Goal: Task Accomplishment & Management: Manage account settings

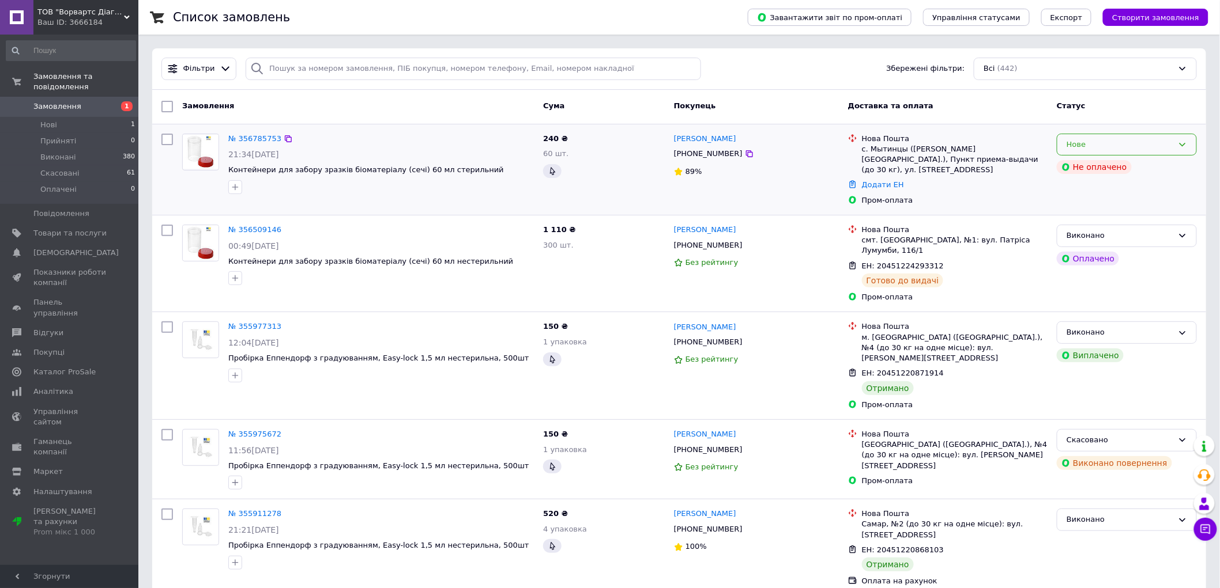
click at [1186, 145] on icon at bounding box center [1181, 144] width 9 height 9
click at [1126, 217] on li "Скасовано" at bounding box center [1126, 210] width 139 height 21
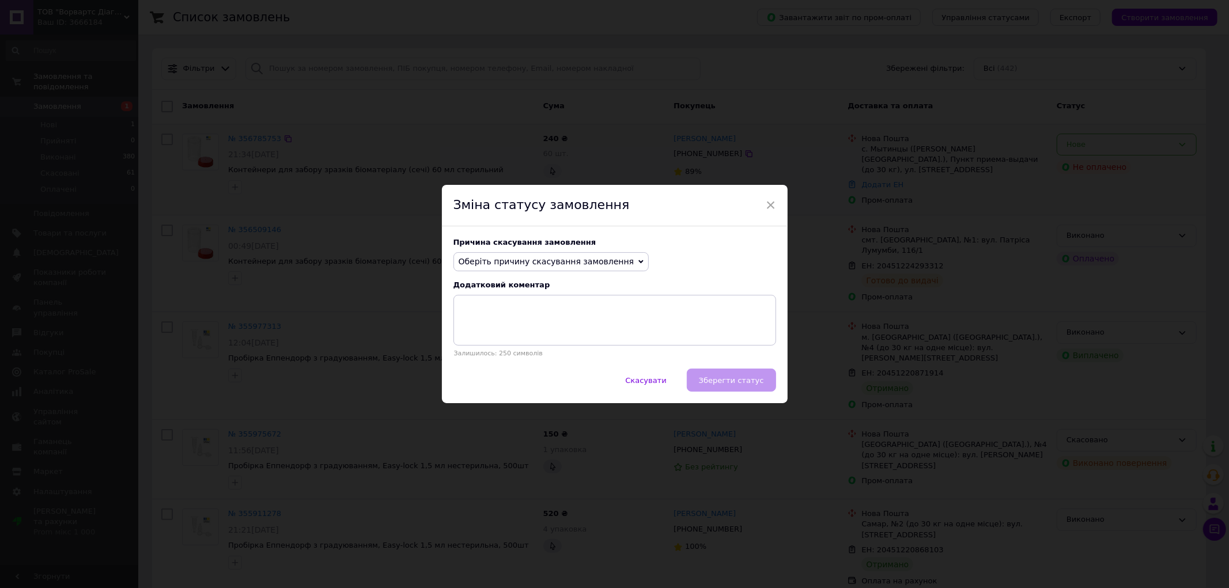
click at [573, 260] on span "Оберіть причину скасування замовлення" at bounding box center [547, 261] width 176 height 9
click at [519, 320] on li "Оплата не надійшла" at bounding box center [551, 316] width 195 height 16
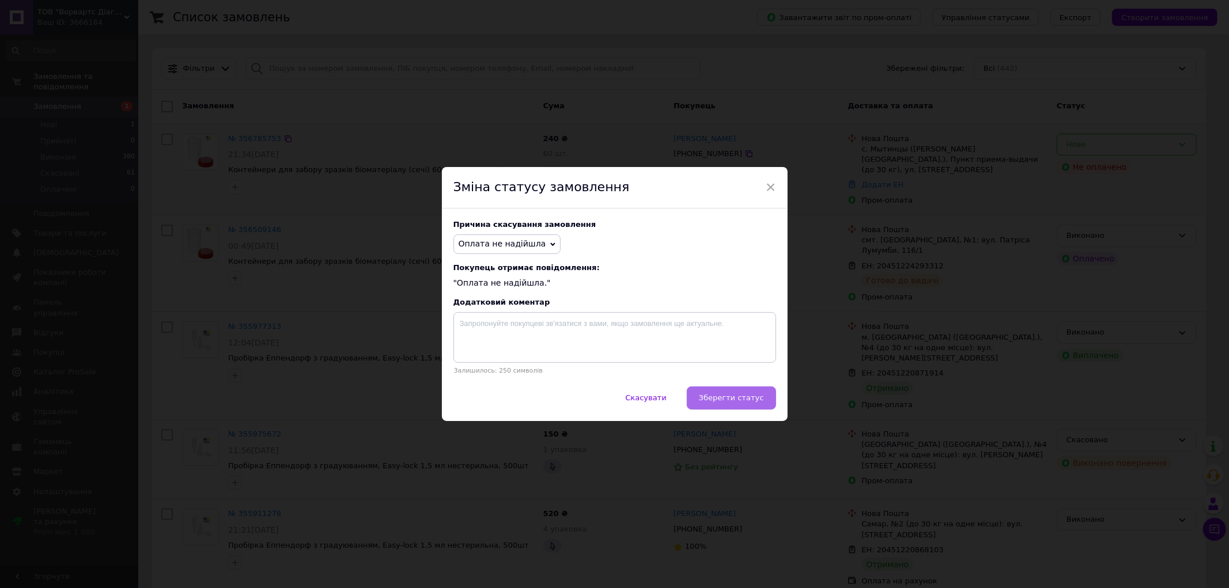
click at [730, 401] on span "Зберегти статус" at bounding box center [731, 398] width 65 height 9
